Goal: Transaction & Acquisition: Book appointment/travel/reservation

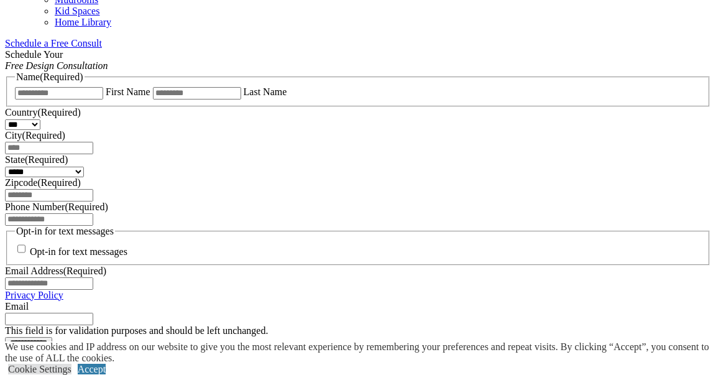
scroll to position [793, 0]
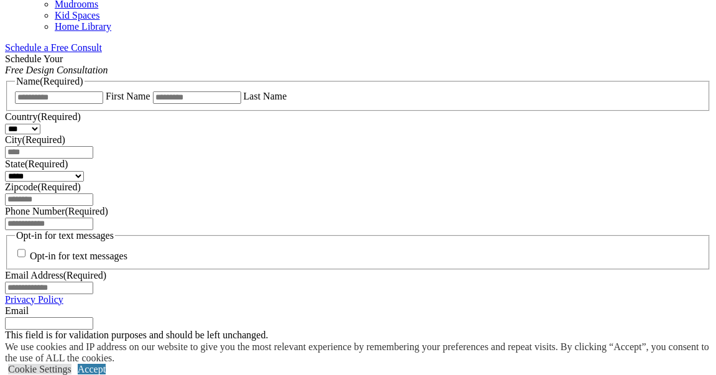
scroll to position [811, 0]
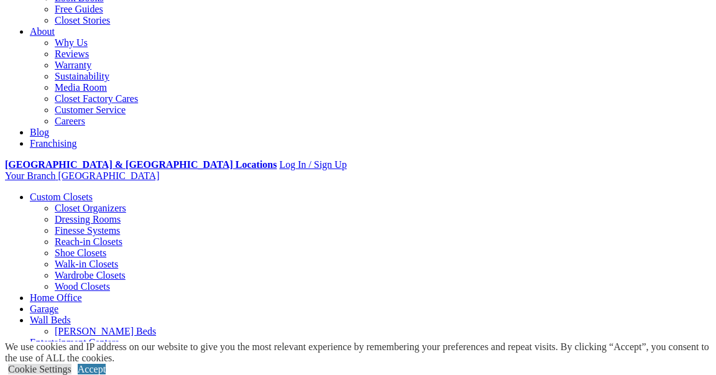
scroll to position [328, 0]
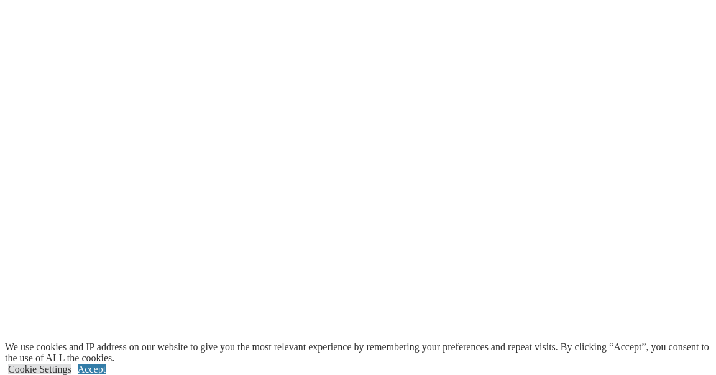
scroll to position [1338, 0]
